Goal: Find specific page/section

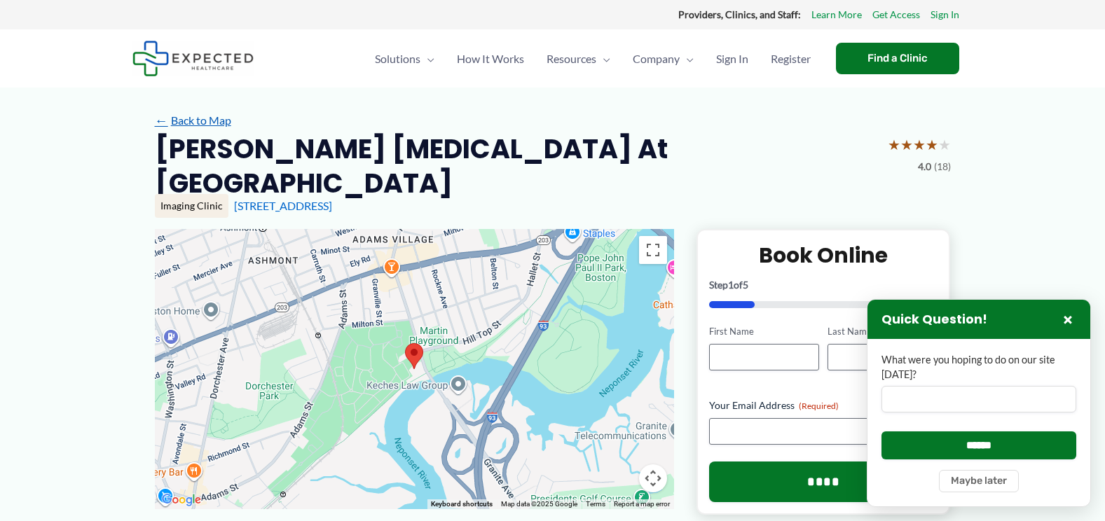
click at [180, 123] on link "← Back to Map" at bounding box center [193, 120] width 76 height 21
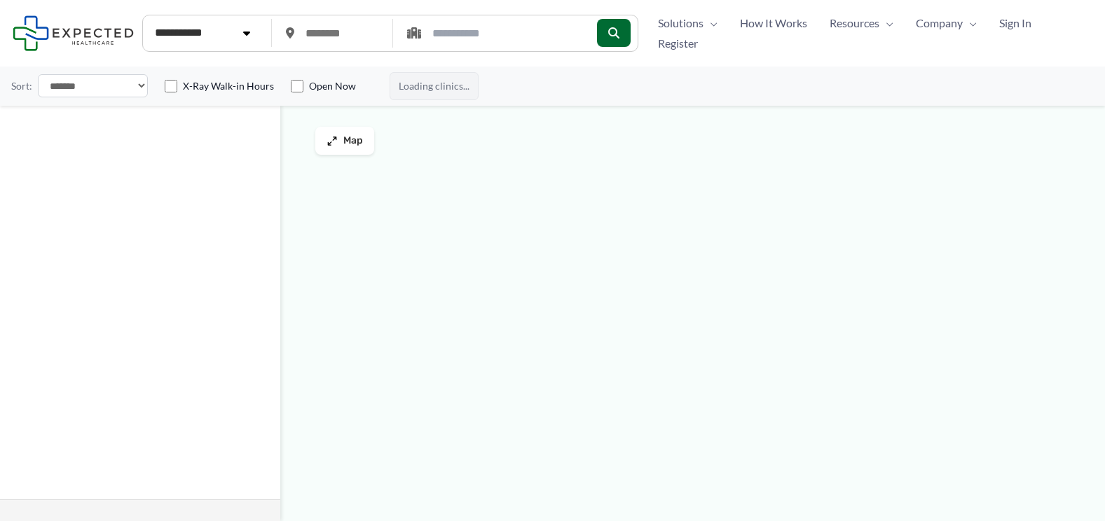
type input "*****"
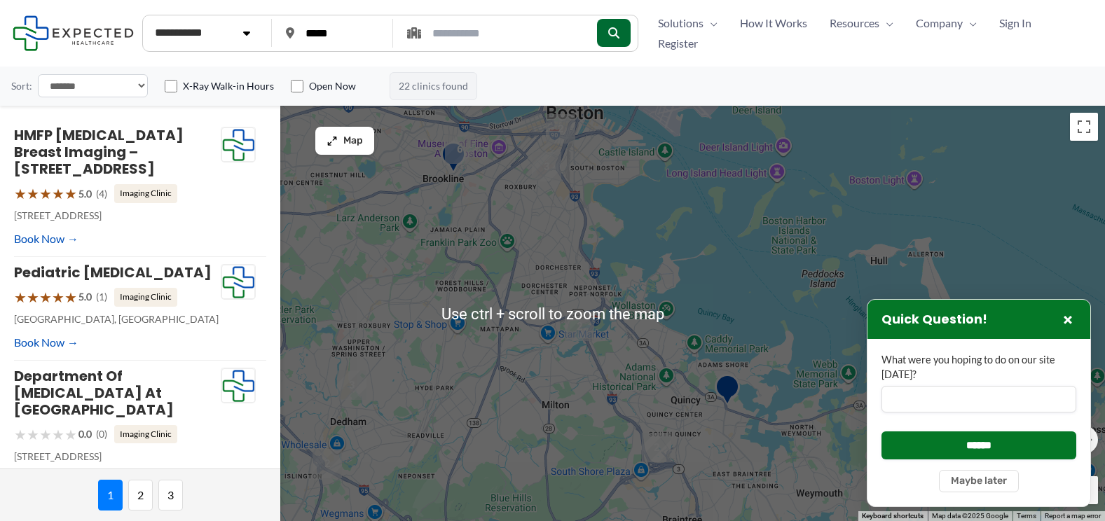
click at [463, 200] on div at bounding box center [552, 314] width 1105 height 416
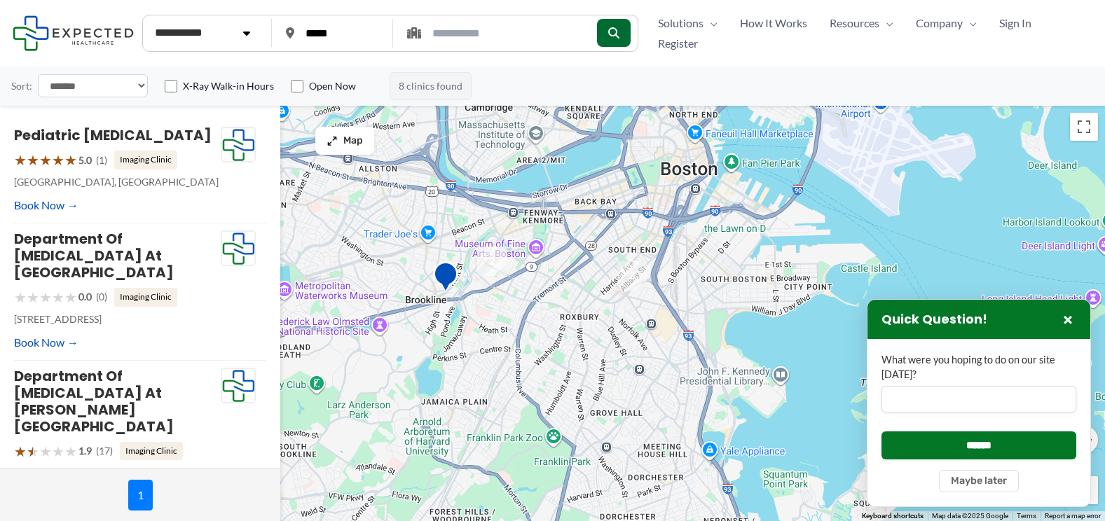
drag, startPoint x: 463, startPoint y: 200, endPoint x: 465, endPoint y: 345, distance: 145.1
click at [465, 345] on div at bounding box center [552, 314] width 1105 height 416
click at [485, 315] on div at bounding box center [552, 314] width 1105 height 416
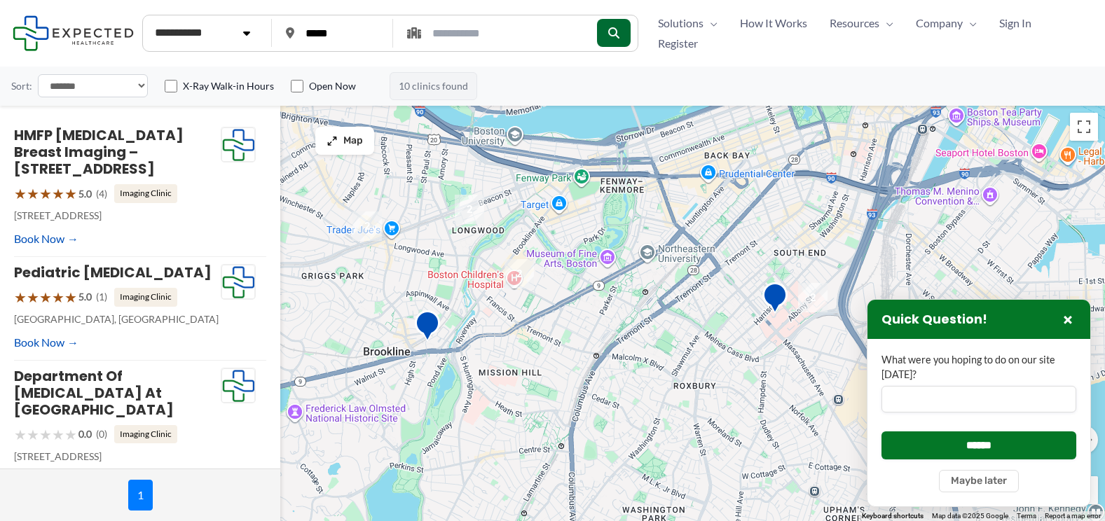
drag, startPoint x: 485, startPoint y: 307, endPoint x: 507, endPoint y: 371, distance: 68.0
click at [507, 371] on div at bounding box center [552, 314] width 1105 height 416
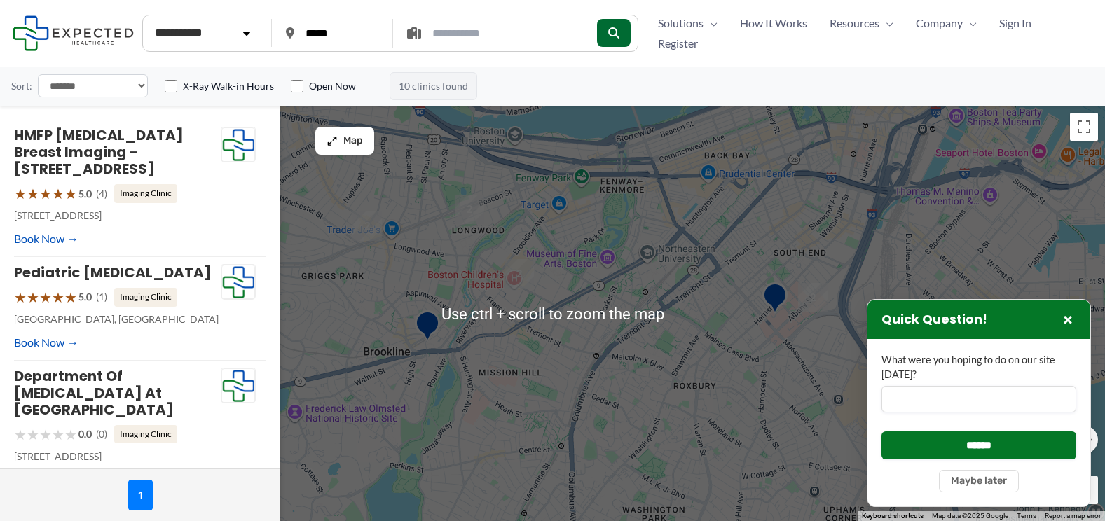
click at [486, 250] on div at bounding box center [552, 314] width 1105 height 416
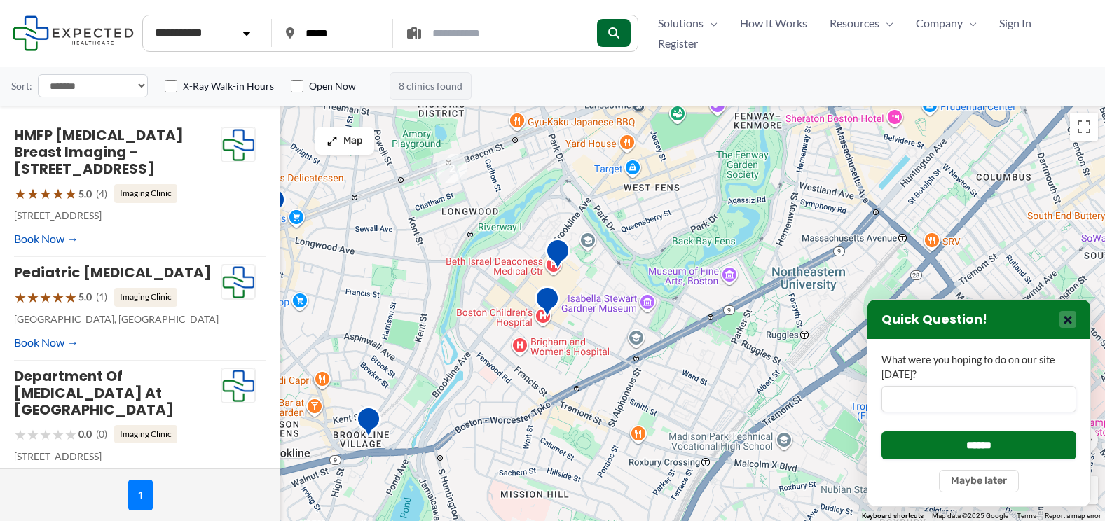
click at [1070, 317] on button "×" at bounding box center [1068, 319] width 17 height 17
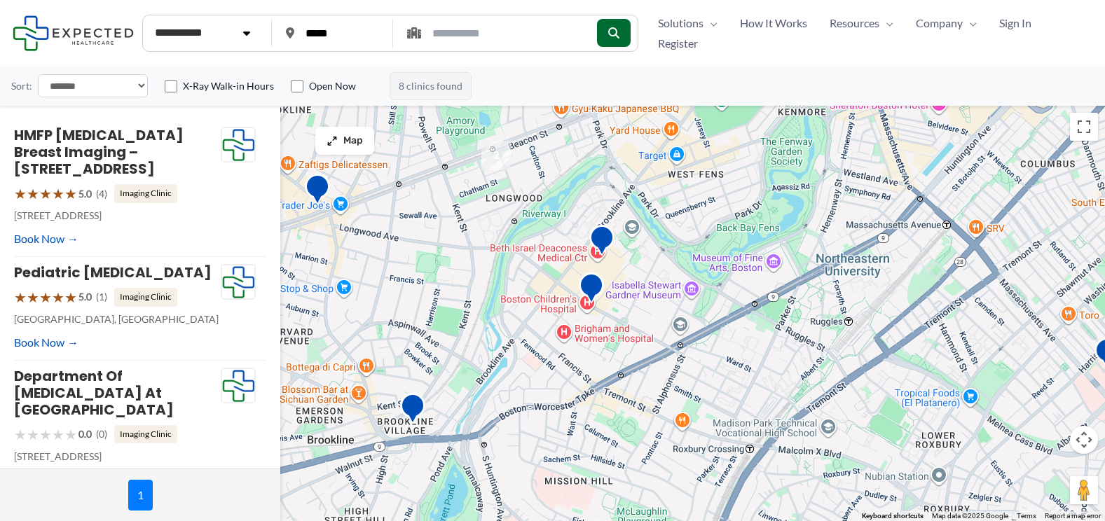
drag, startPoint x: 490, startPoint y: 377, endPoint x: 535, endPoint y: 364, distance: 47.3
click at [535, 364] on div at bounding box center [552, 314] width 1105 height 416
